Goal: Information Seeking & Learning: Learn about a topic

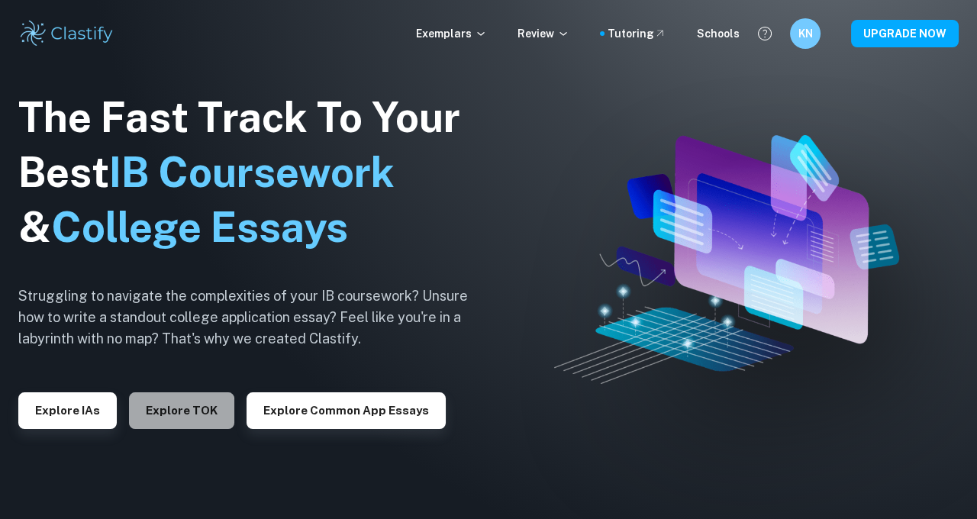
click at [147, 419] on button "Explore TOK" at bounding box center [181, 411] width 105 height 37
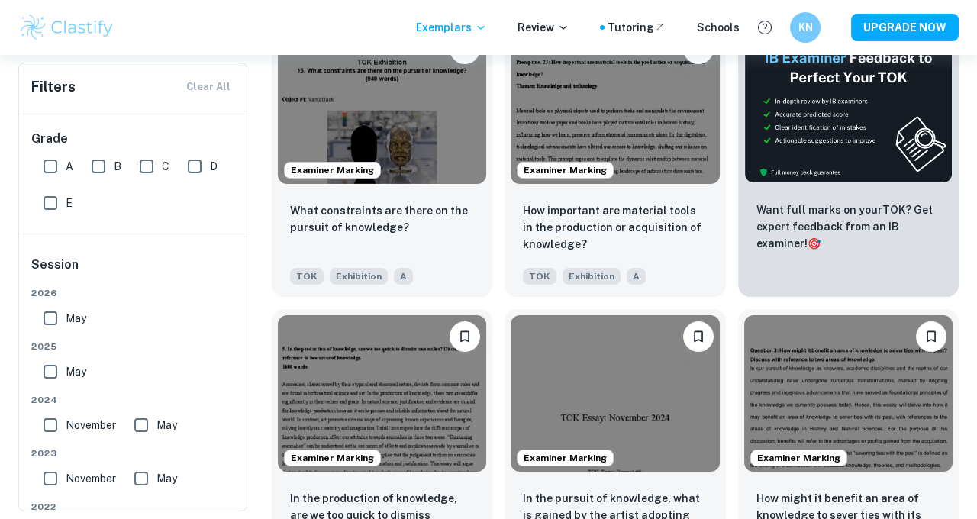
scroll to position [380, 0]
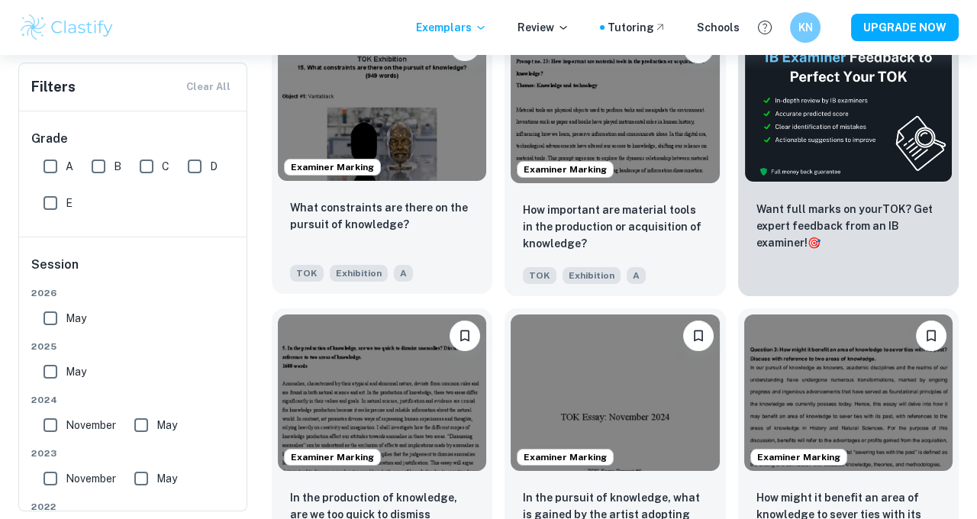
click at [434, 197] on div "What constraints are there on the pursuit of knowledge? TOK Exhibition A" at bounding box center [382, 240] width 221 height 107
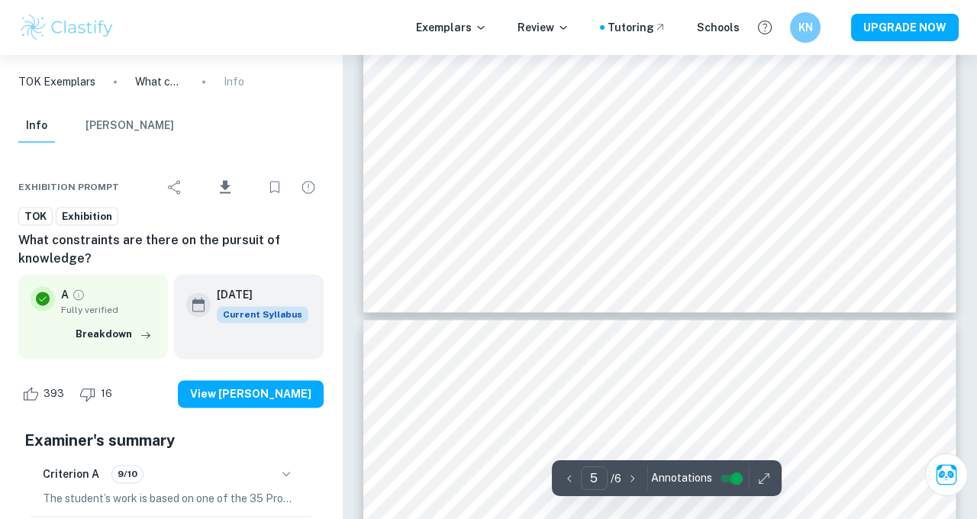
type input "6"
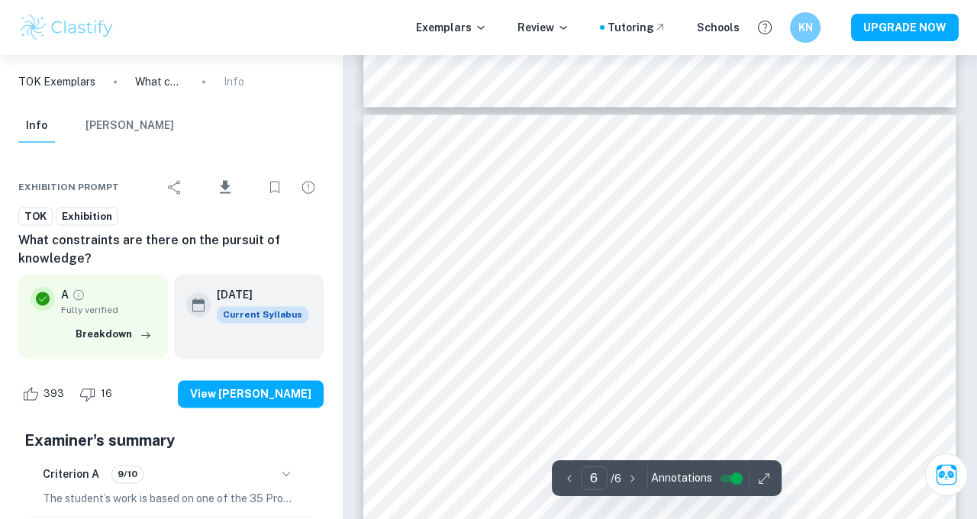
scroll to position [4024, 0]
